Goal: Task Accomplishment & Management: Manage account settings

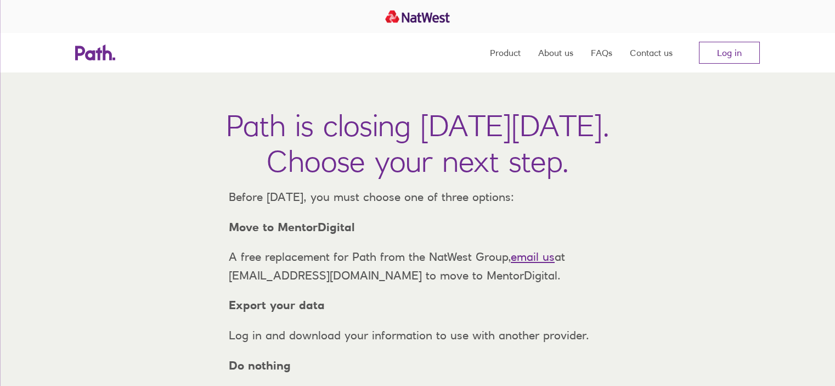
click at [742, 54] on link "Log in" at bounding box center [729, 53] width 61 height 22
click at [725, 46] on link "Log in" at bounding box center [729, 53] width 61 height 22
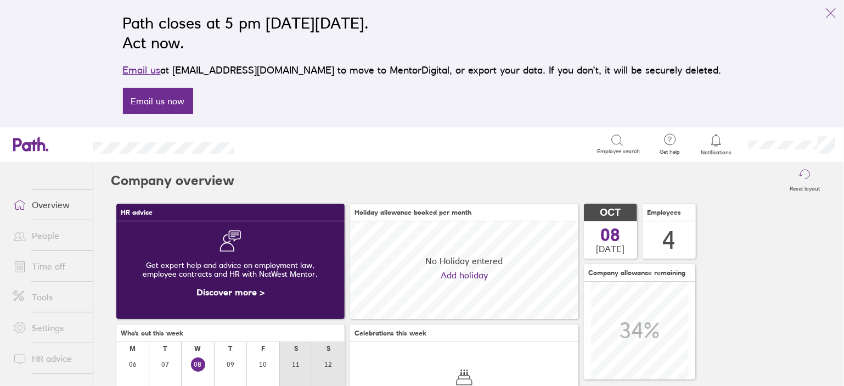
scroll to position [97, 228]
click at [46, 270] on link "Time off" at bounding box center [48, 266] width 88 height 22
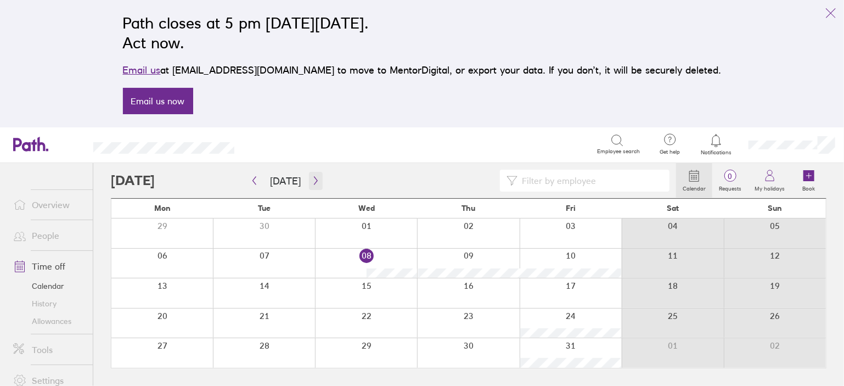
click at [309, 188] on button "button" at bounding box center [316, 181] width 14 height 18
